Goal: Information Seeking & Learning: Learn about a topic

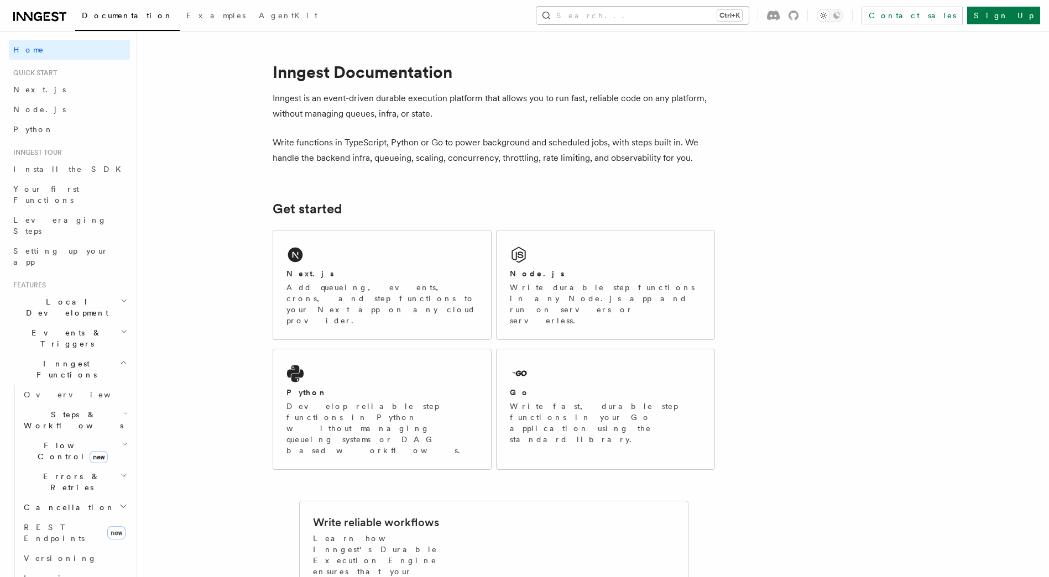
click at [663, 14] on button "Search... Ctrl+K" at bounding box center [643, 16] width 212 height 18
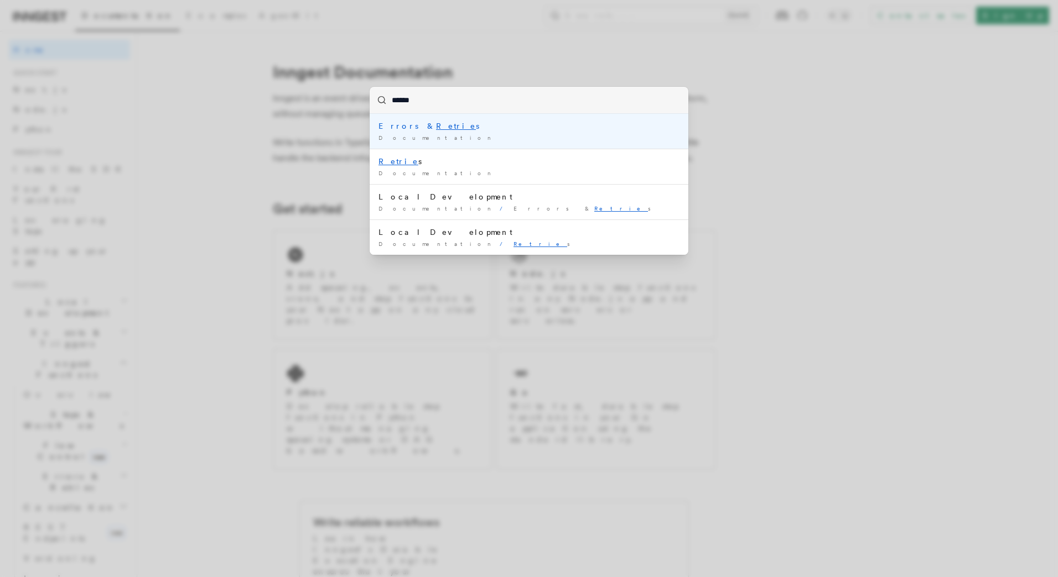
type input "*******"
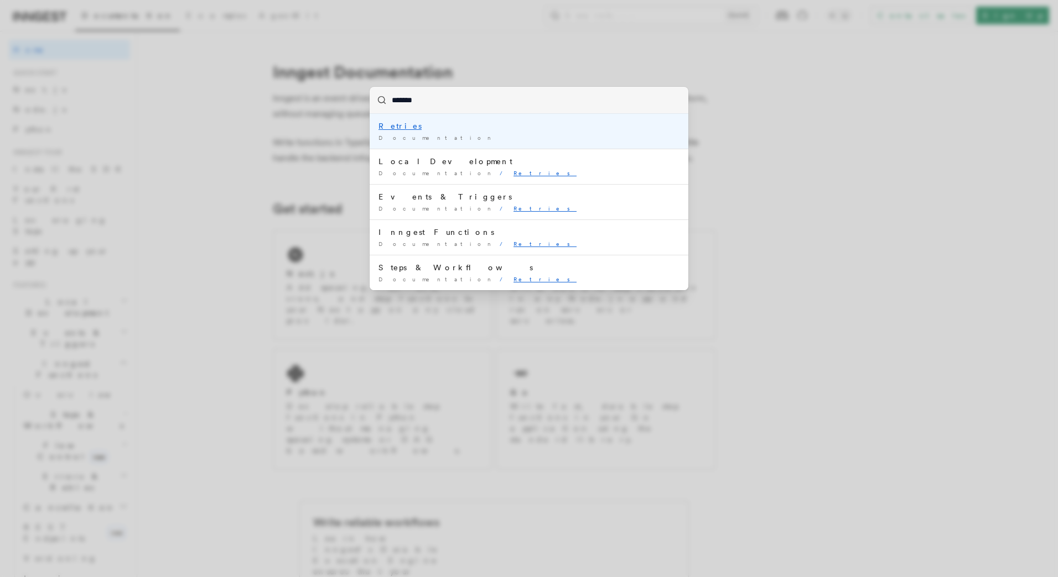
click at [431, 125] on div "Retries" at bounding box center [528, 126] width 301 height 11
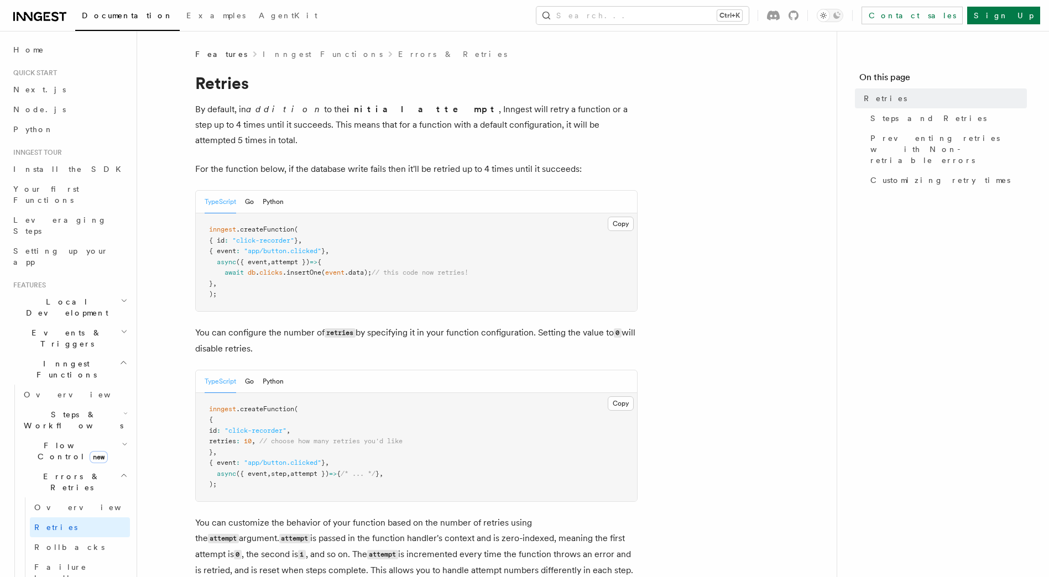
click at [278, 191] on button "Python" at bounding box center [273, 202] width 21 height 23
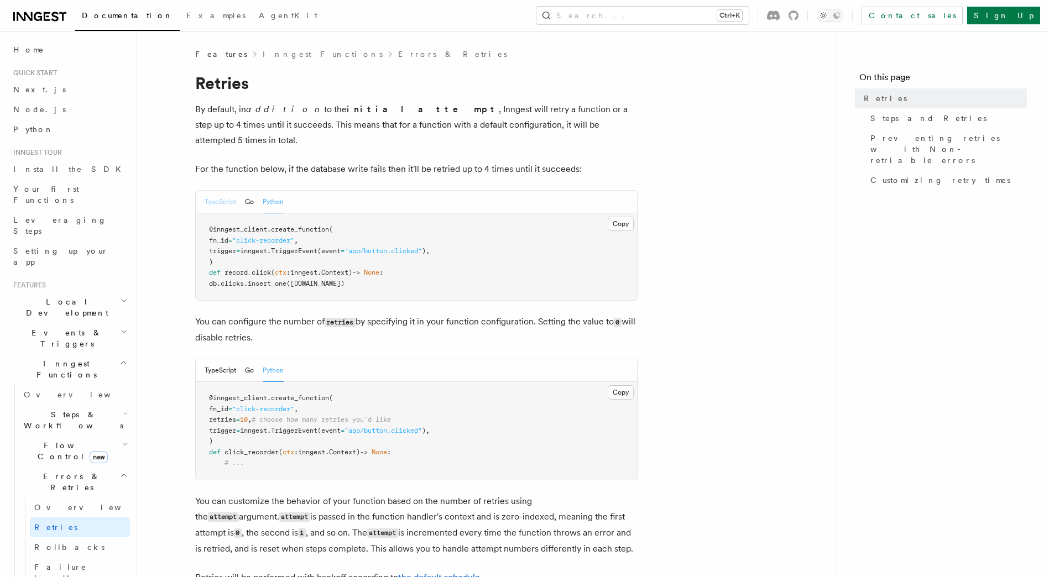
click at [223, 191] on button "TypeScript" at bounding box center [221, 202] width 32 height 23
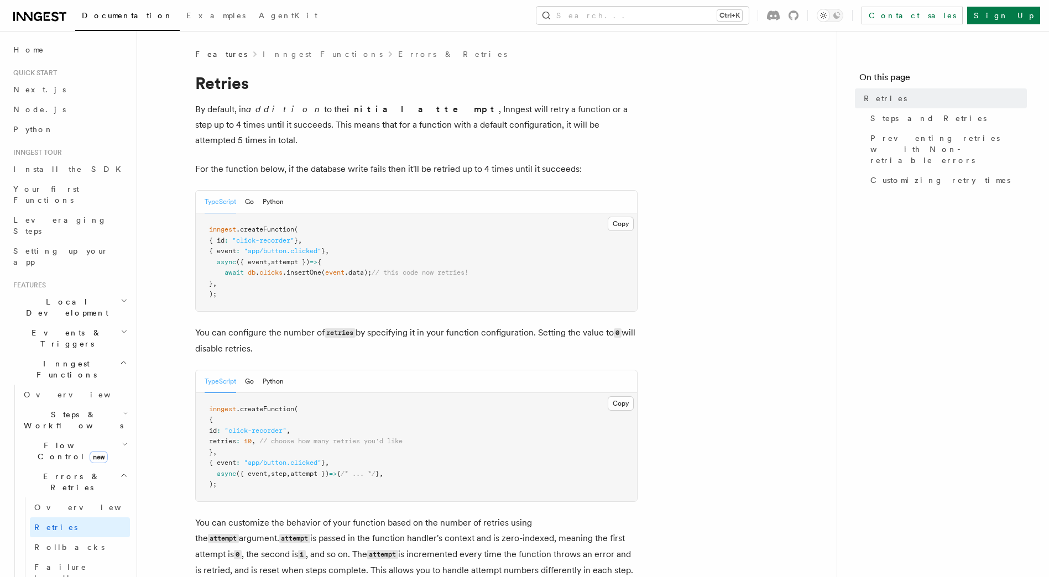
click at [301, 162] on p "For the function below, if the database write fails then it'll be retried up to…" at bounding box center [416, 169] width 443 height 15
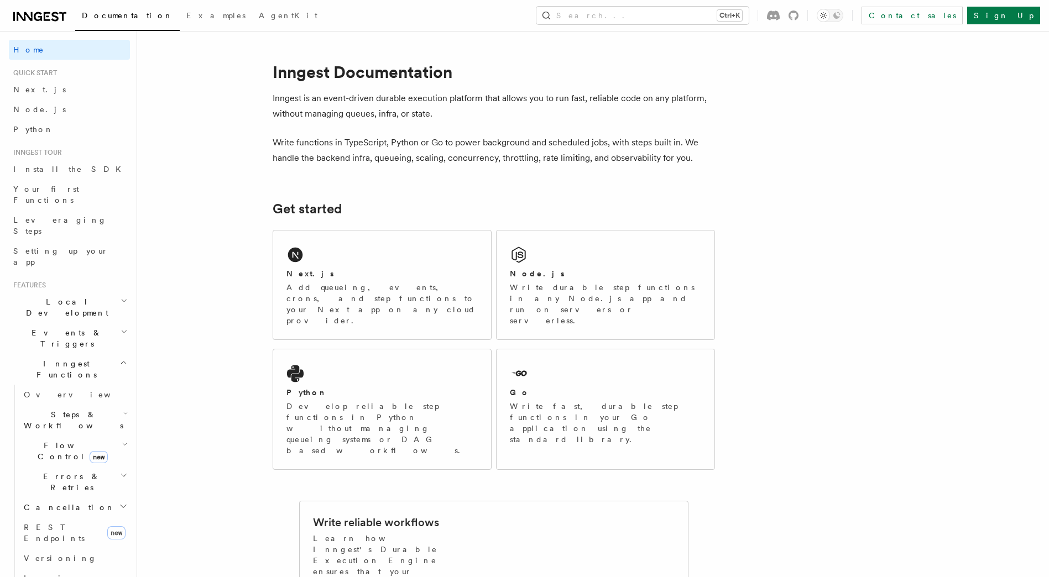
click at [638, 18] on button "Search... Ctrl+K" at bounding box center [643, 16] width 212 height 18
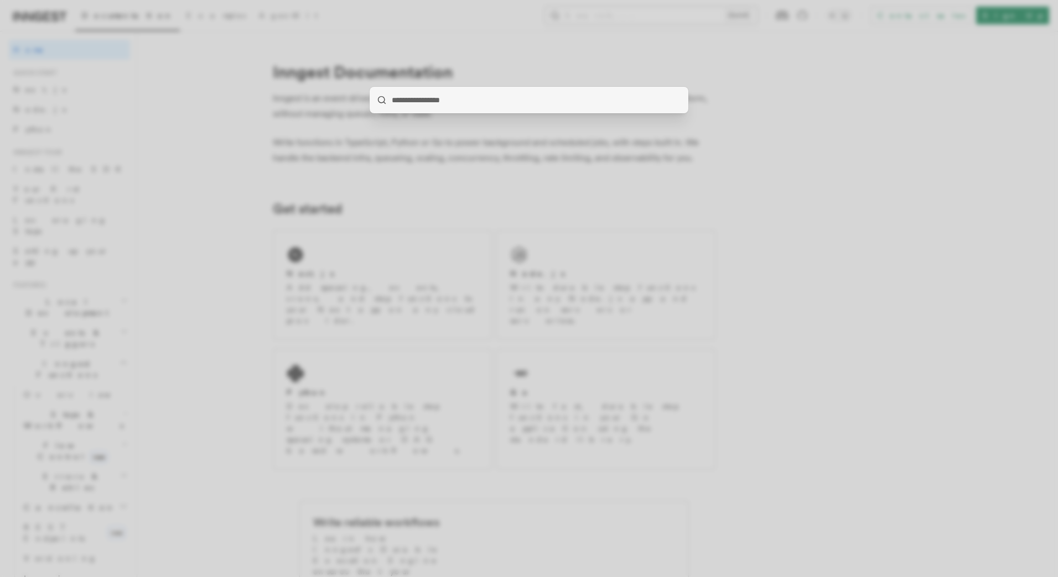
type input "**********"
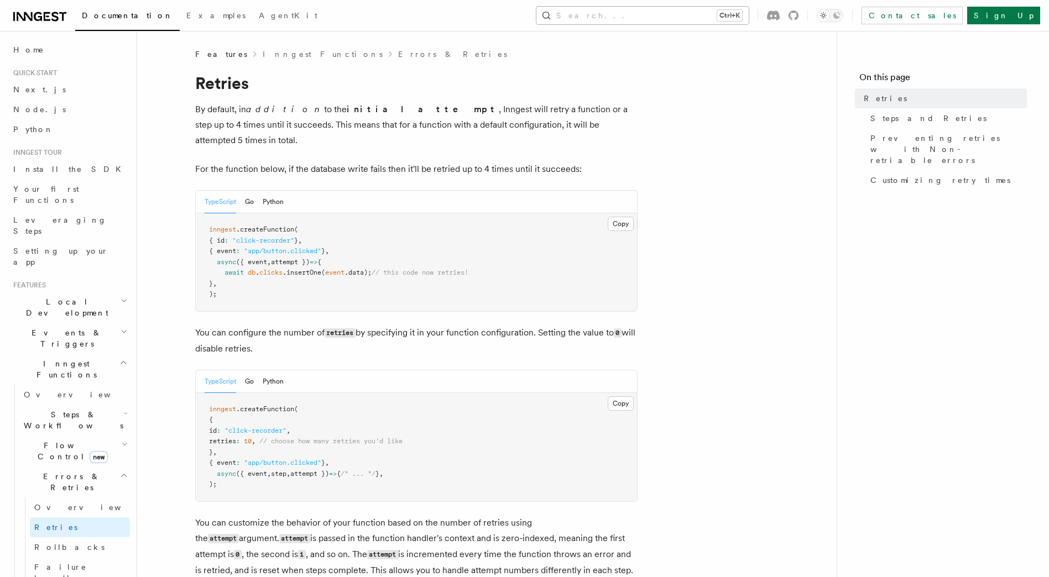
click at [638, 18] on button "Search... Ctrl+K" at bounding box center [643, 16] width 212 height 18
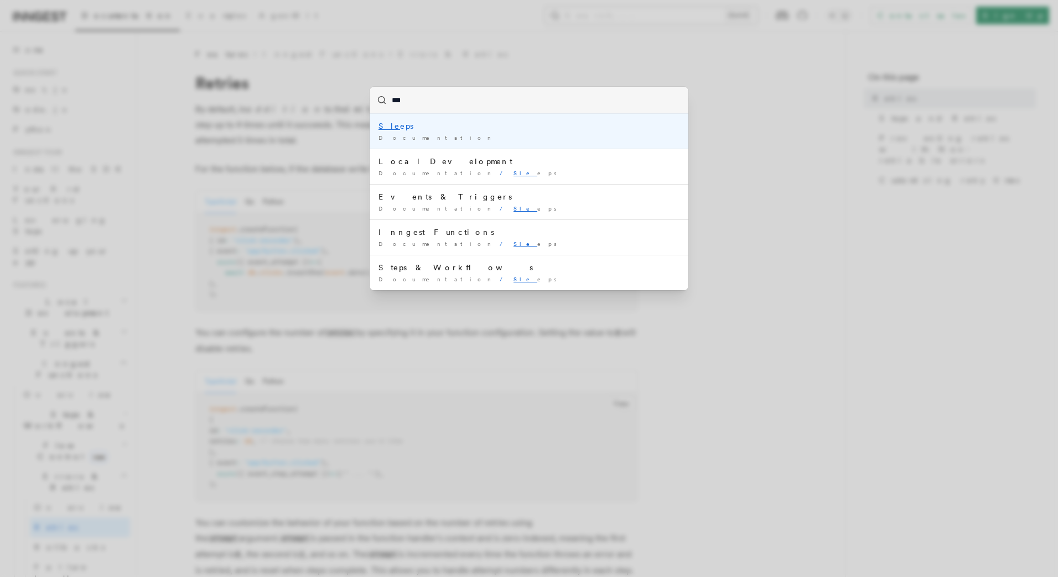
type input "****"
click at [514, 123] on div "Slee ps" at bounding box center [528, 126] width 301 height 11
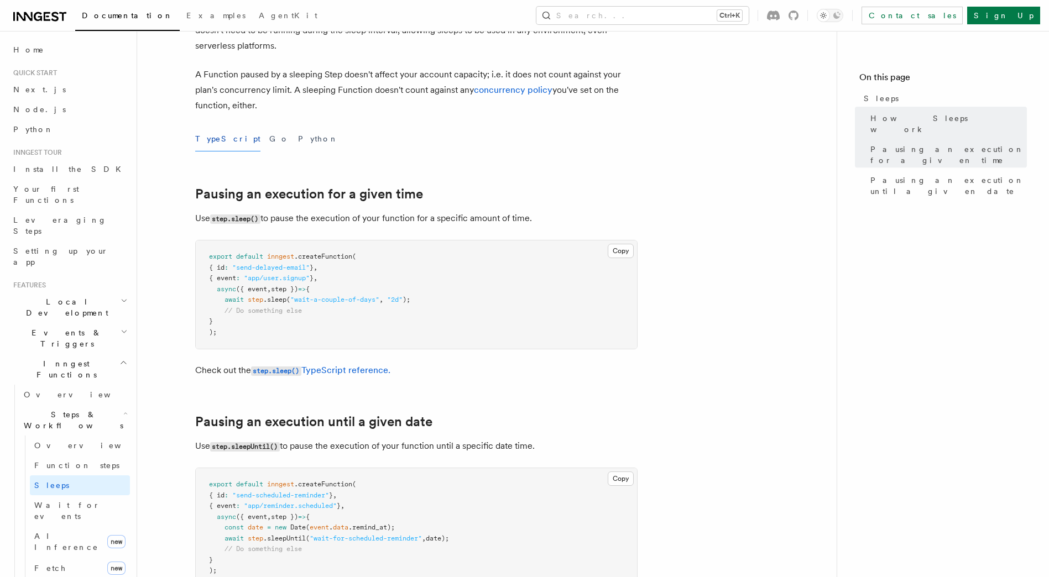
scroll to position [277, 0]
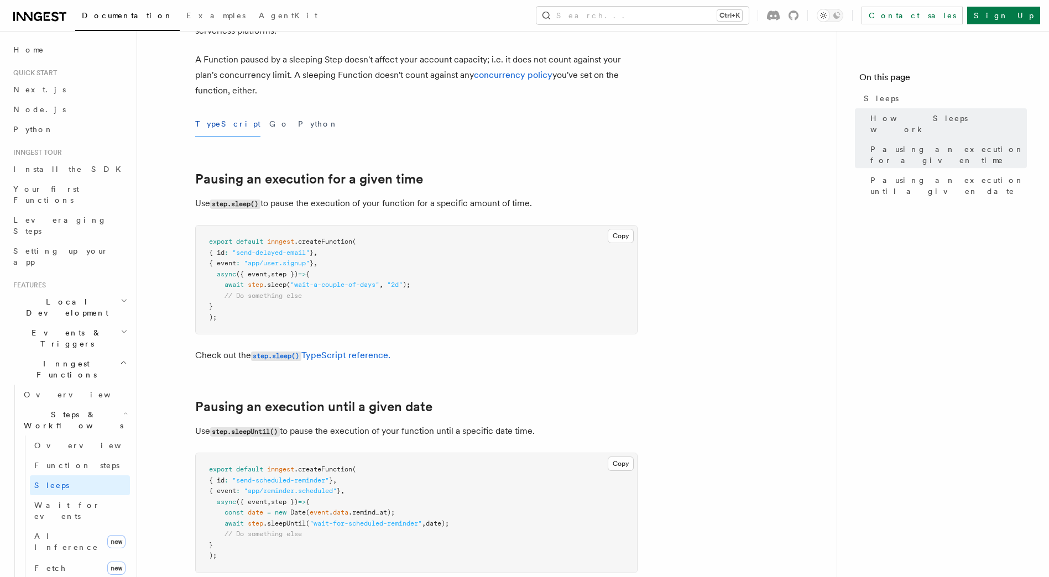
drag, startPoint x: 365, startPoint y: 525, endPoint x: 268, endPoint y: 495, distance: 100.9
click at [268, 495] on pre "export default inngest .createFunction ( { id : "send-scheduled-reminder" } , {…" at bounding box center [416, 513] width 441 height 119
drag, startPoint x: 296, startPoint y: 283, endPoint x: 380, endPoint y: 286, distance: 84.1
click at [379, 286] on span ""wait-a-couple-of-days"" at bounding box center [334, 285] width 89 height 8
click at [383, 289] on pre "export default inngest .createFunction ( { id : "send-delayed-email" } , { even…" at bounding box center [416, 280] width 441 height 108
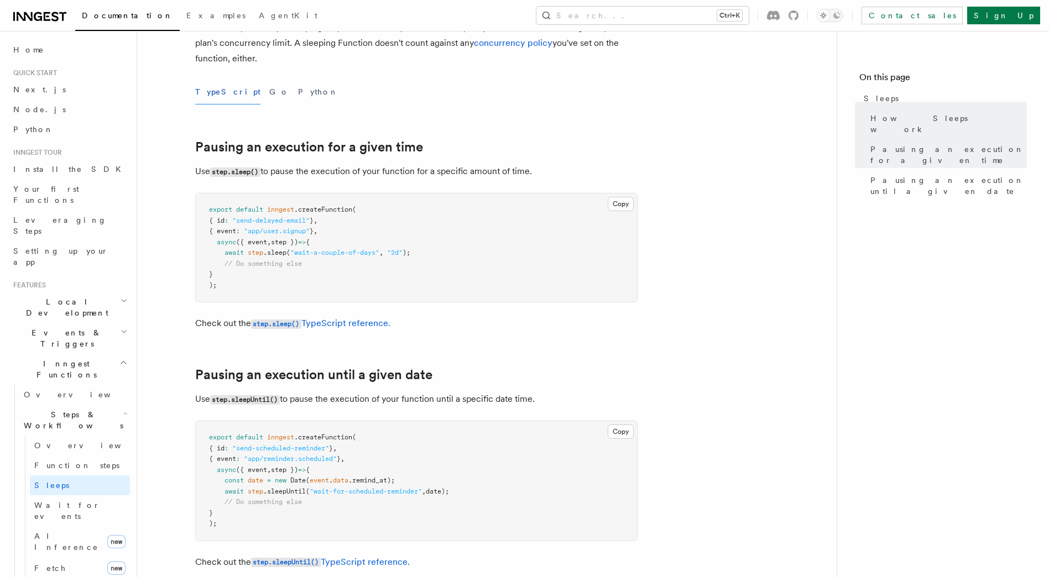
scroll to position [332, 0]
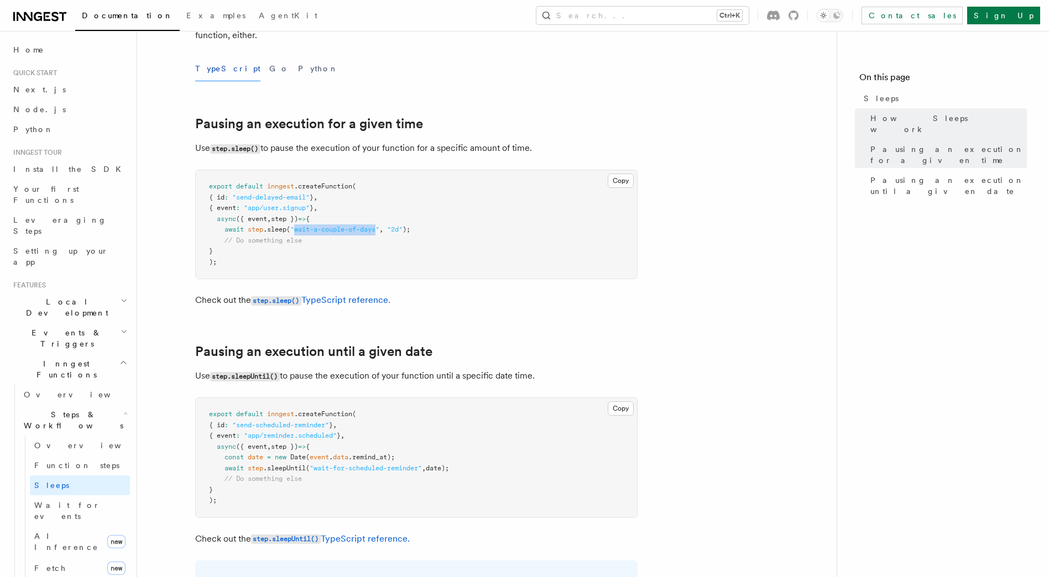
drag, startPoint x: 381, startPoint y: 231, endPoint x: 298, endPoint y: 229, distance: 83.0
click at [298, 229] on span ""wait-a-couple-of-days"" at bounding box center [334, 230] width 89 height 8
